Goal: Transaction & Acquisition: Purchase product/service

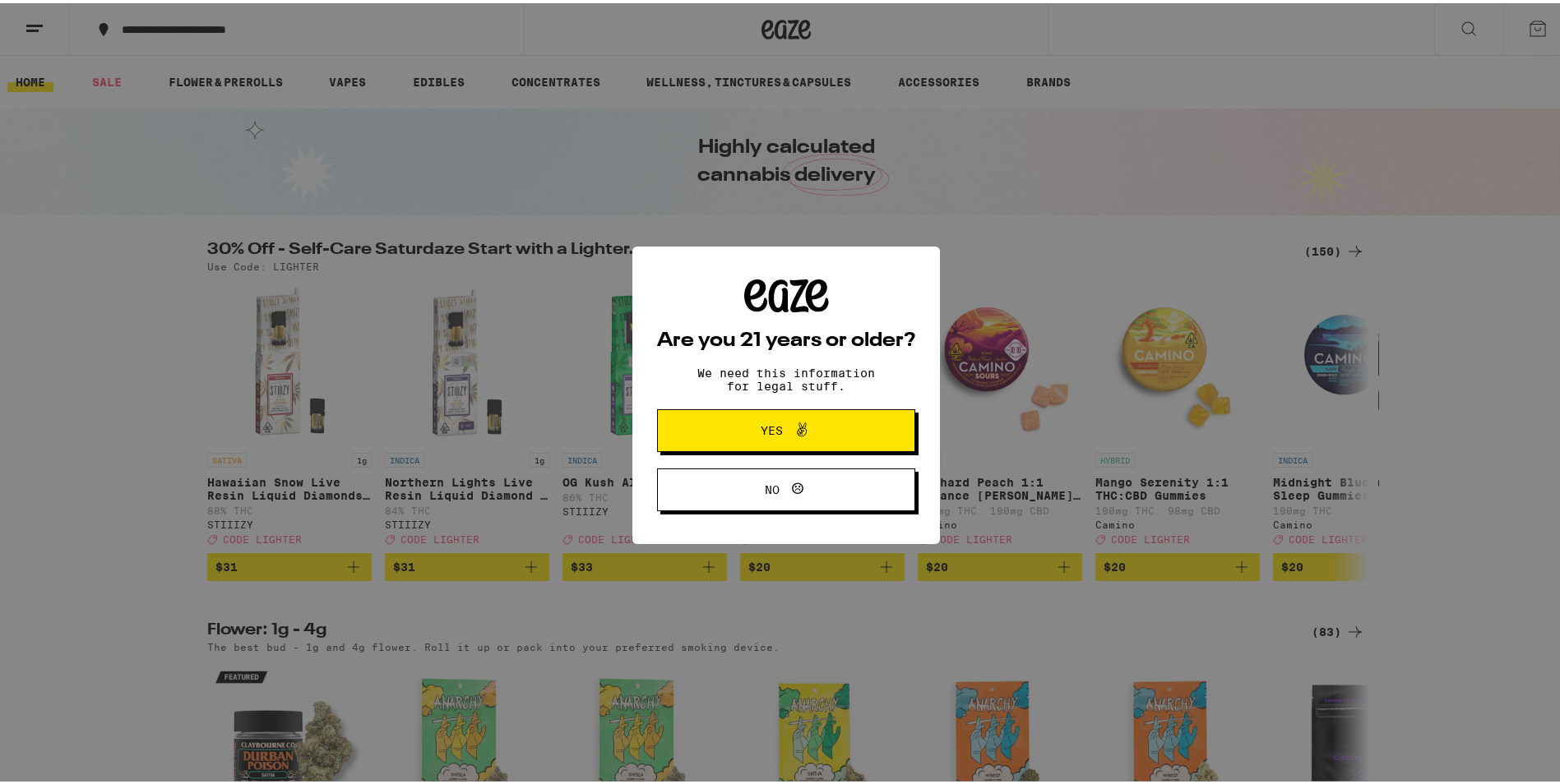
click at [884, 449] on button "Yes" at bounding box center [786, 427] width 259 height 42
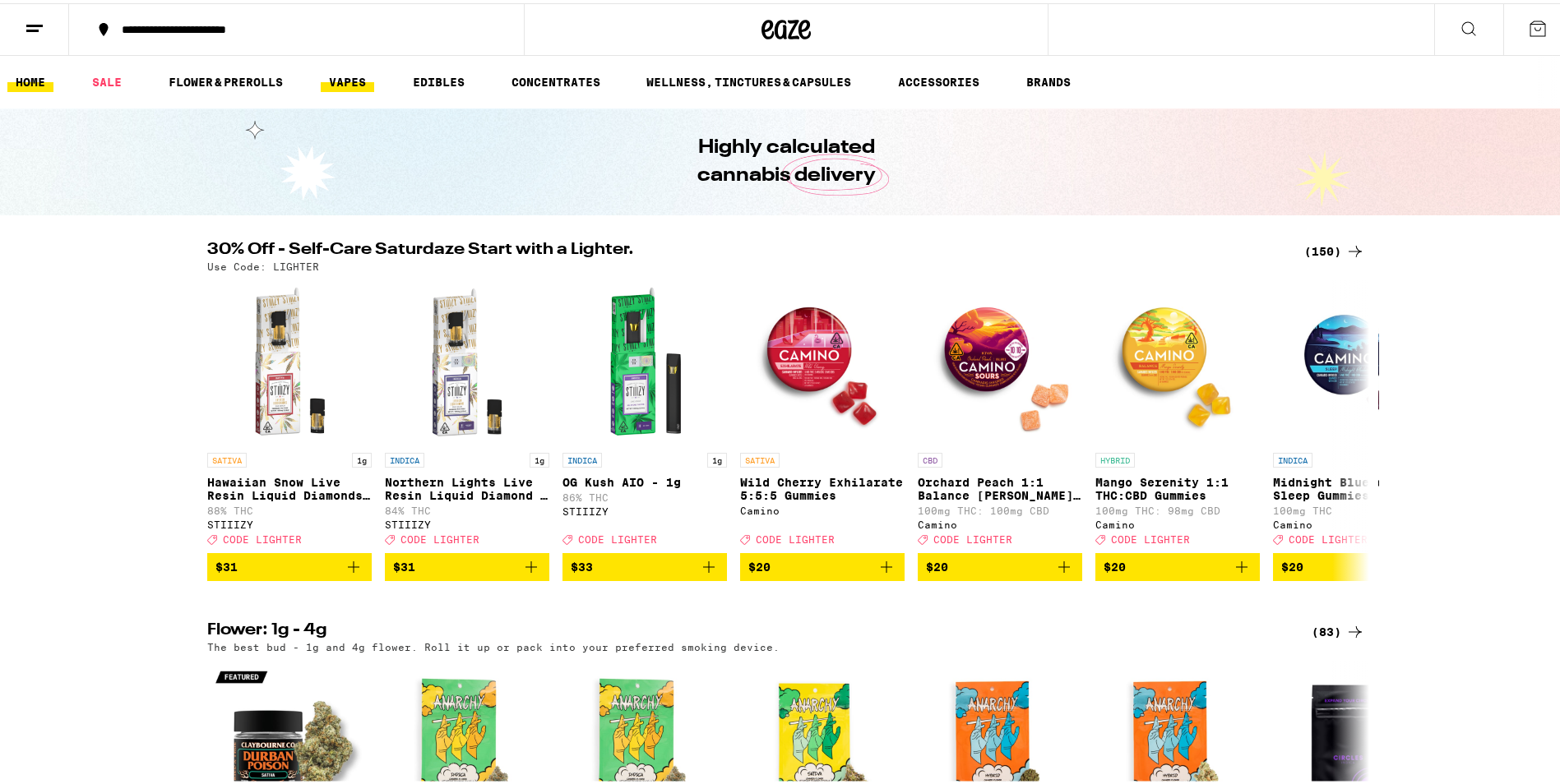
click at [354, 73] on link "VAPES" at bounding box center [347, 79] width 53 height 20
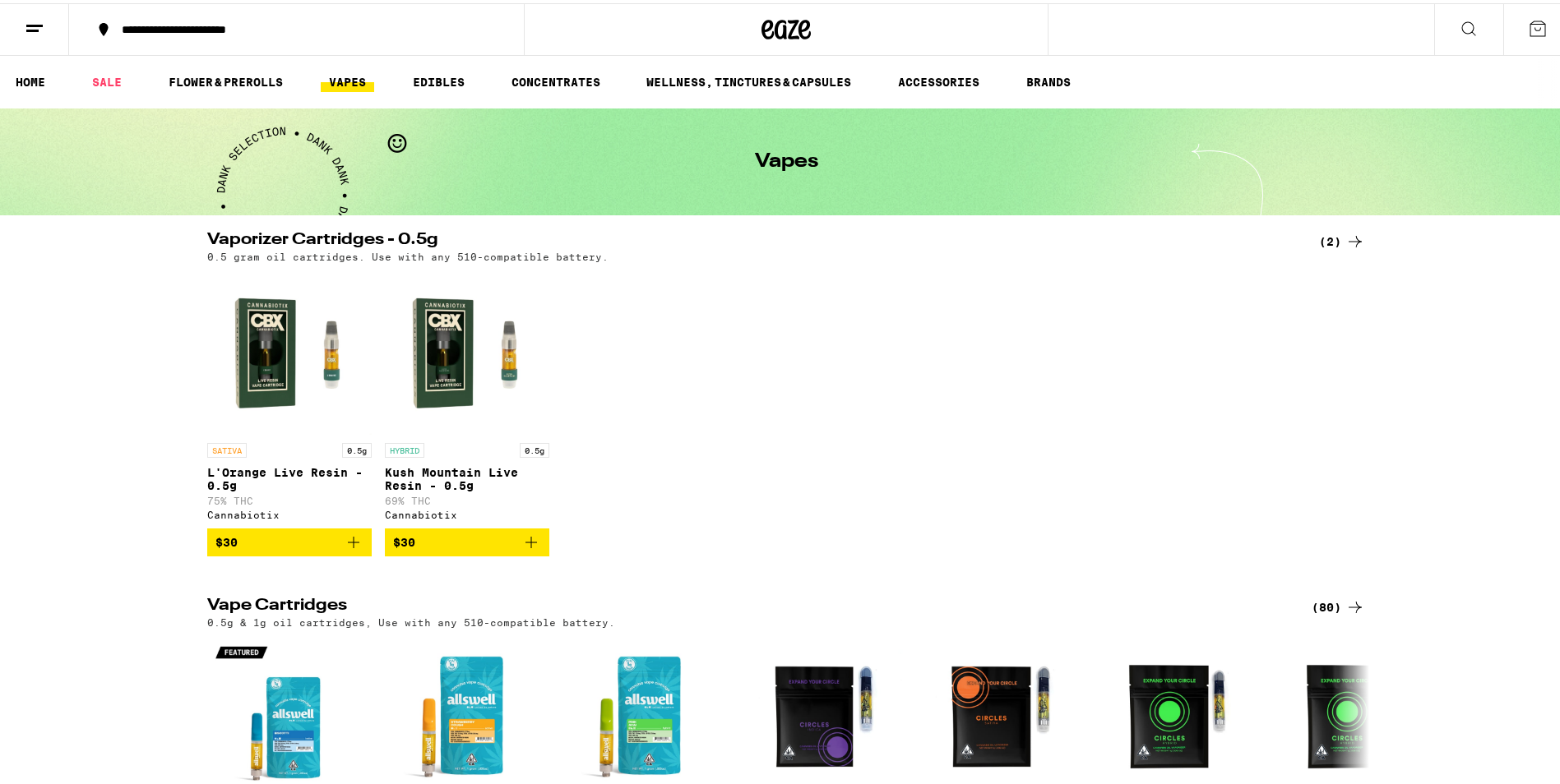
click at [359, 80] on link "VAPES" at bounding box center [347, 79] width 53 height 20
click at [243, 73] on link "FLOWER & PREROLLS" at bounding box center [226, 79] width 131 height 20
click at [242, 78] on link "FLOWER & PREROLLS" at bounding box center [226, 79] width 131 height 20
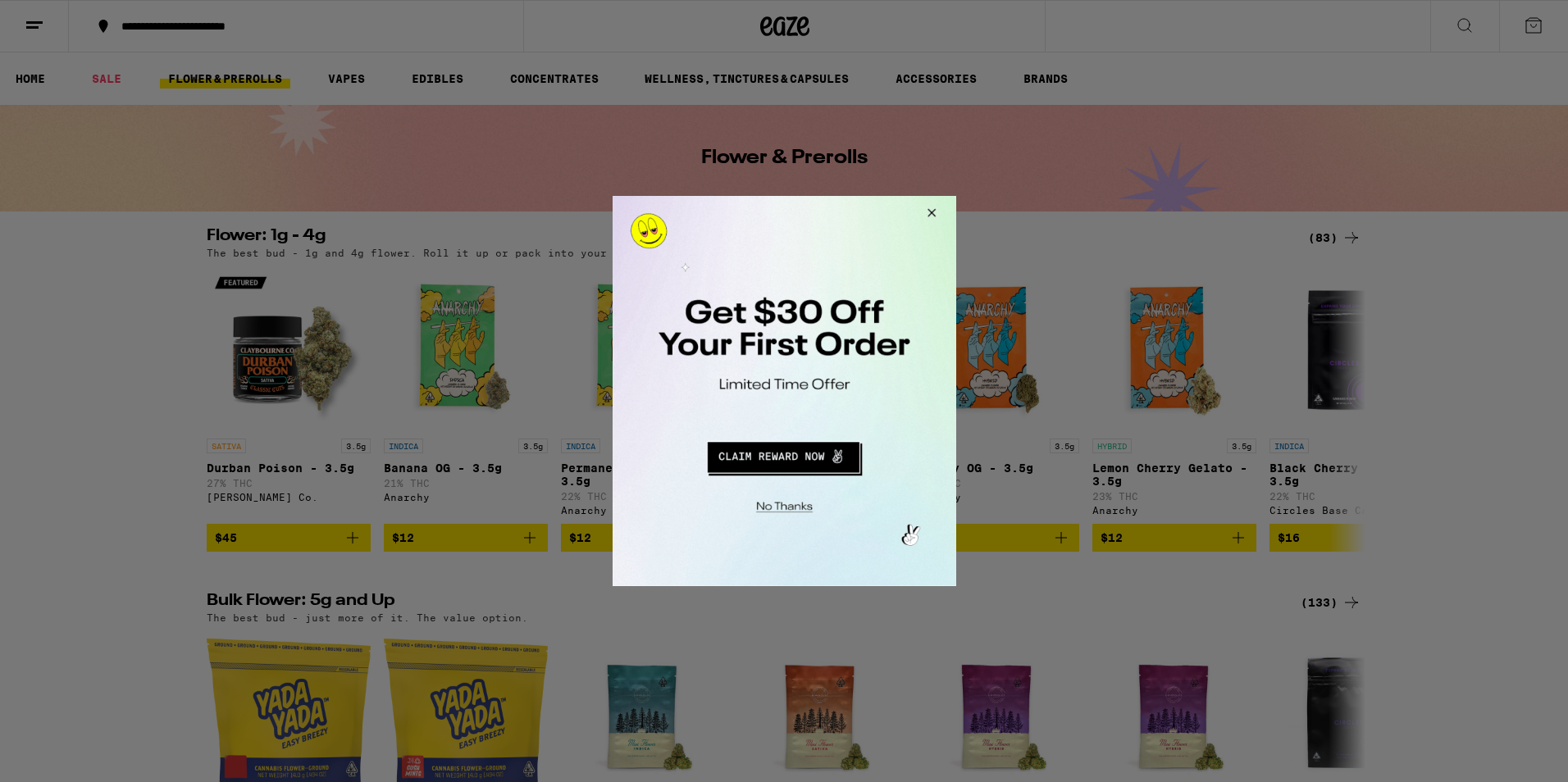
click at [930, 212] on button "Close Modal" at bounding box center [928, 215] width 44 height 39
